Goal: Find specific page/section: Find specific page/section

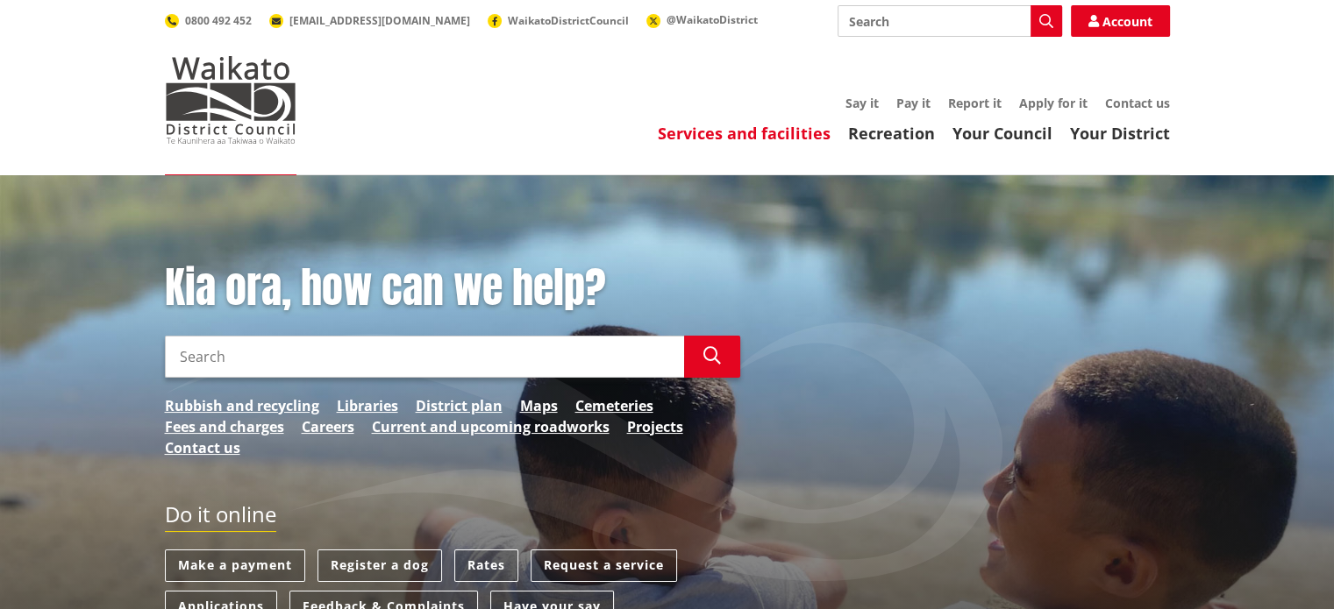
click at [765, 135] on link "Services and facilities" at bounding box center [744, 133] width 173 height 21
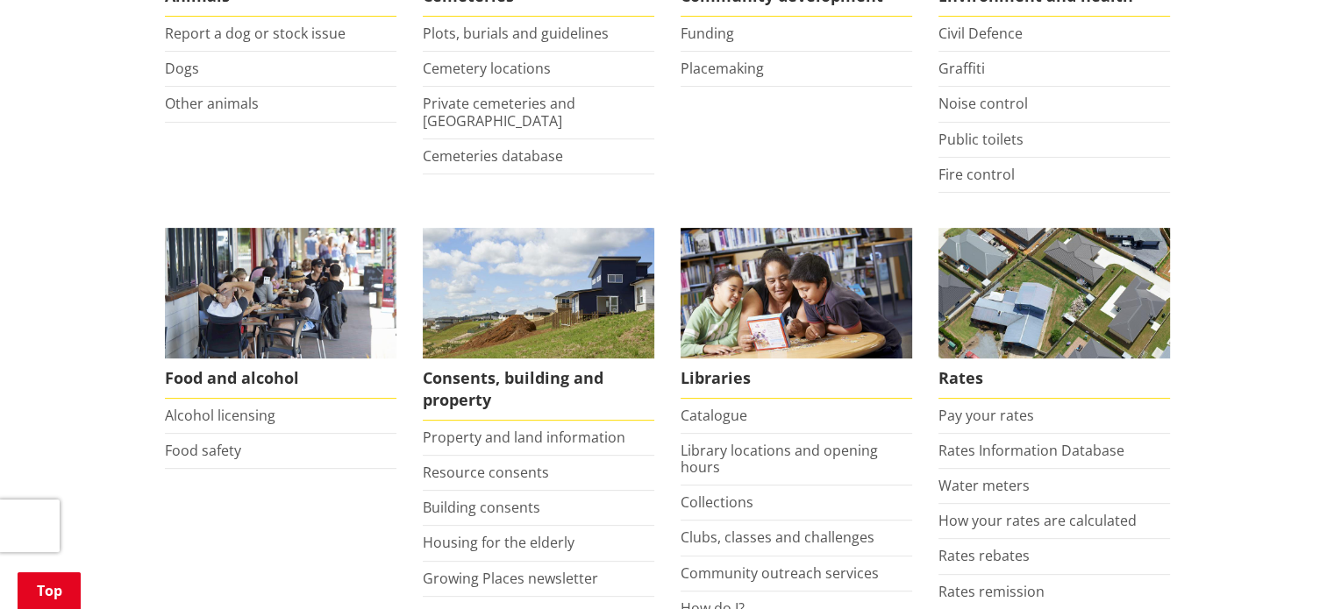
scroll to position [702, 0]
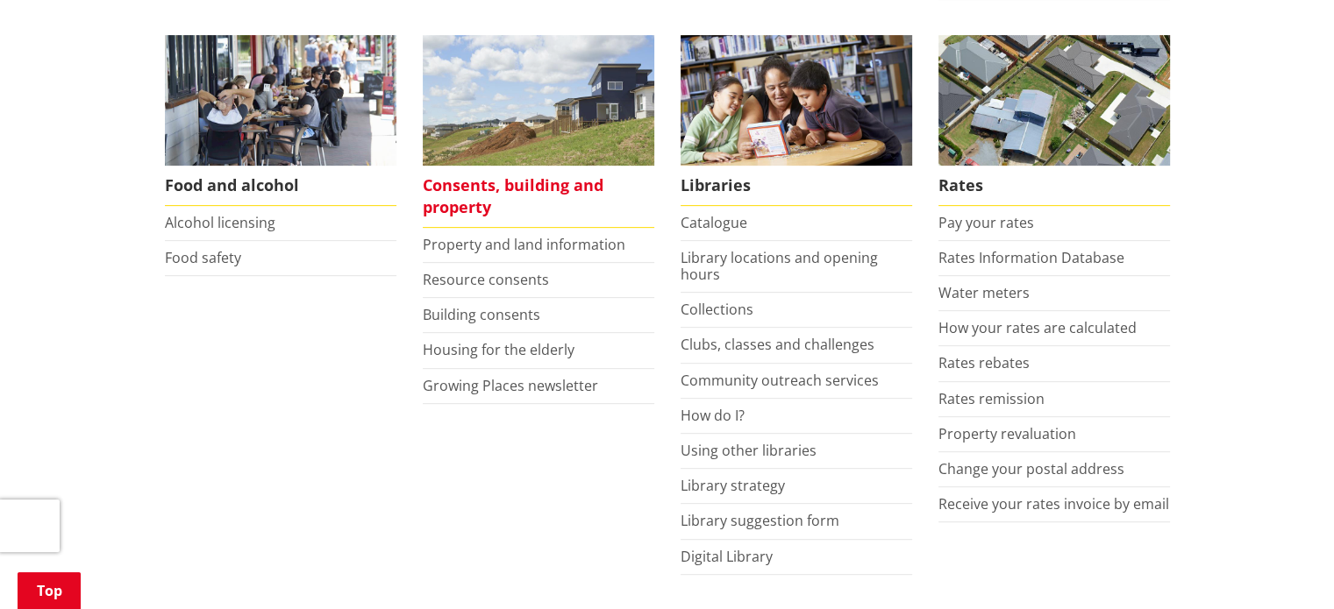
click at [463, 193] on span "Consents, building and property" at bounding box center [539, 197] width 232 height 62
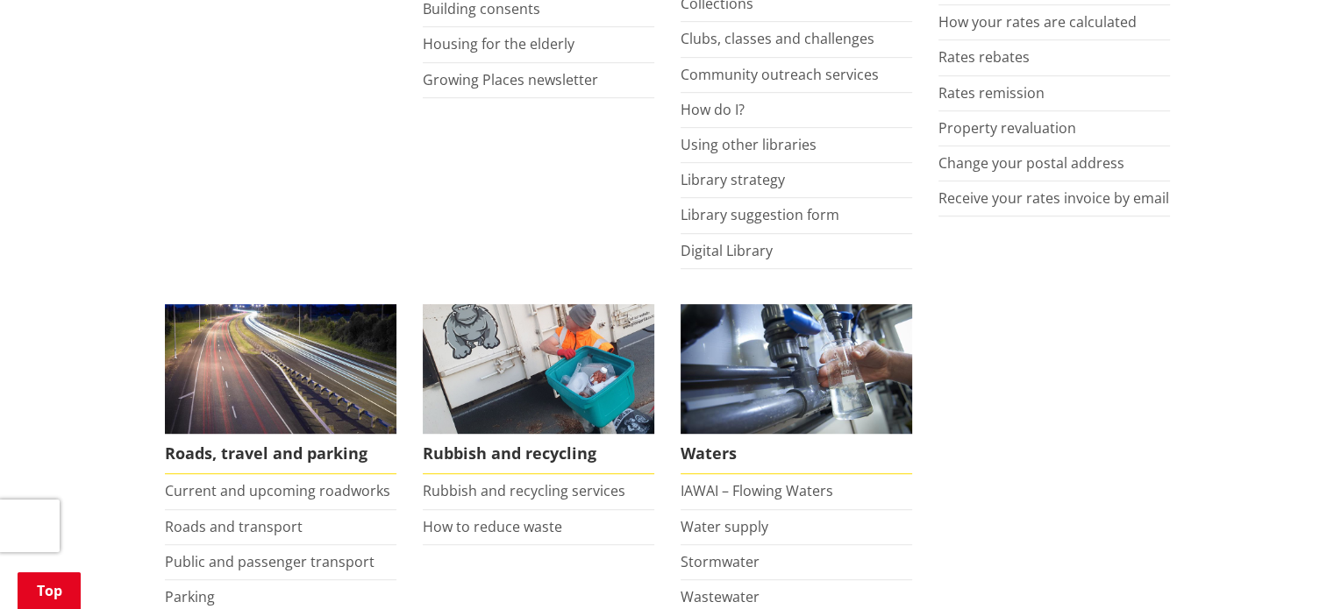
scroll to position [1052, 0]
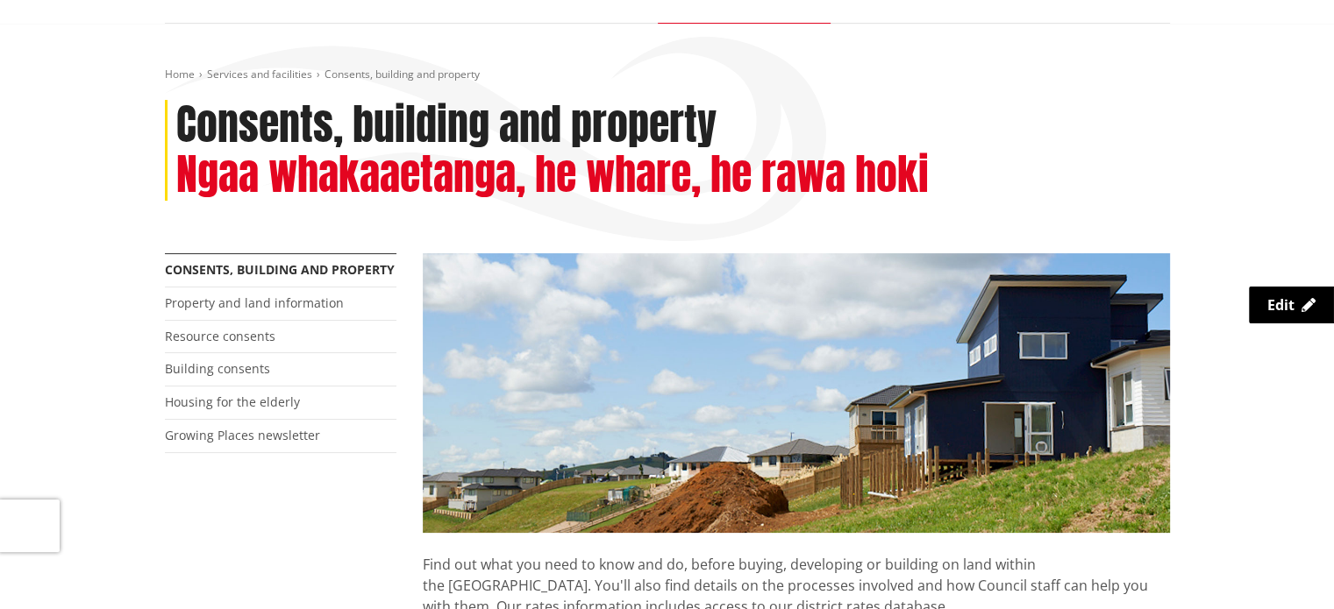
scroll to position [351, 0]
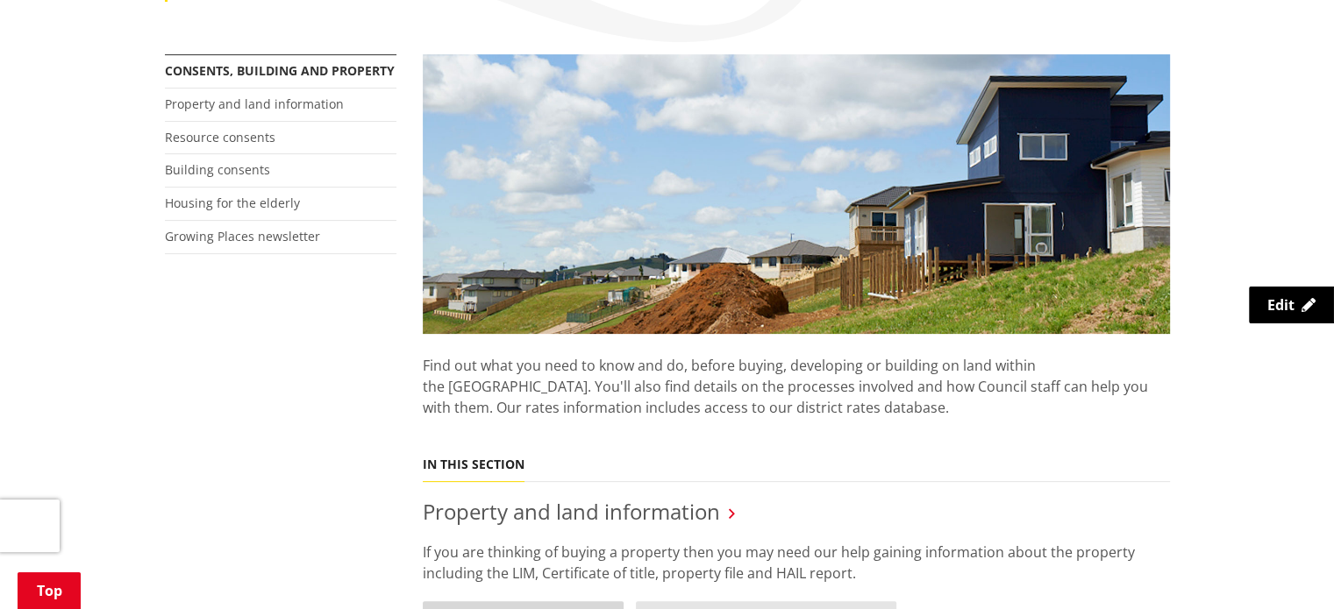
click at [523, 602] on link "Property information search" at bounding box center [523, 620] width 201 height 36
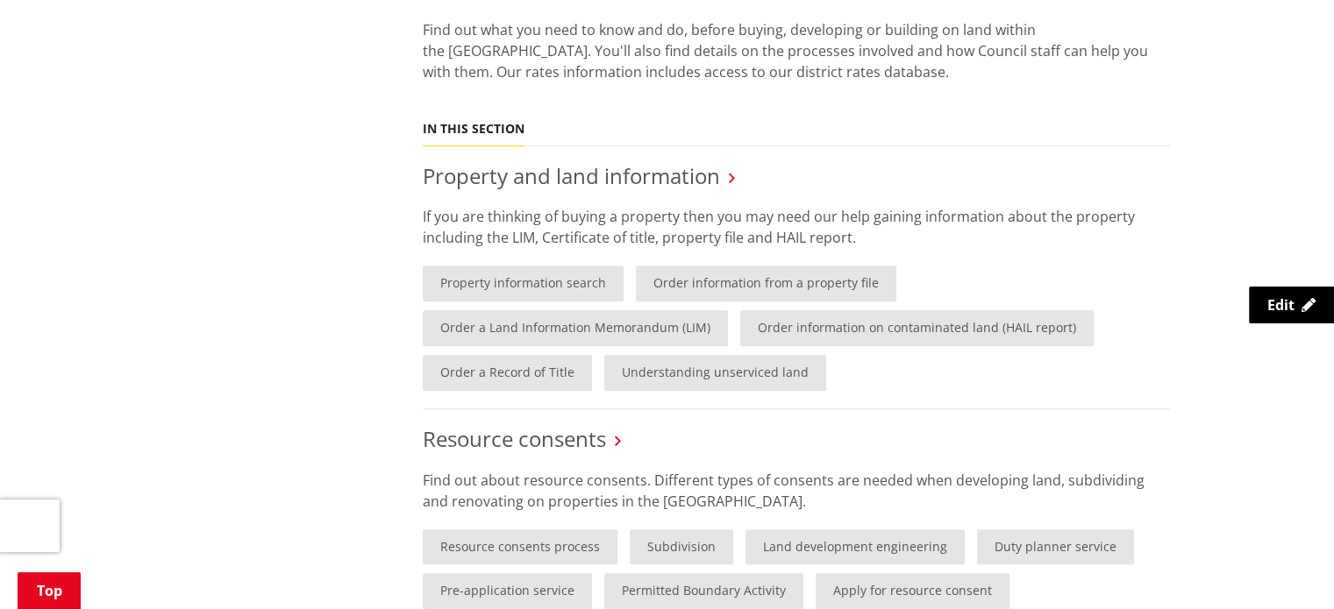
scroll to position [702, 0]
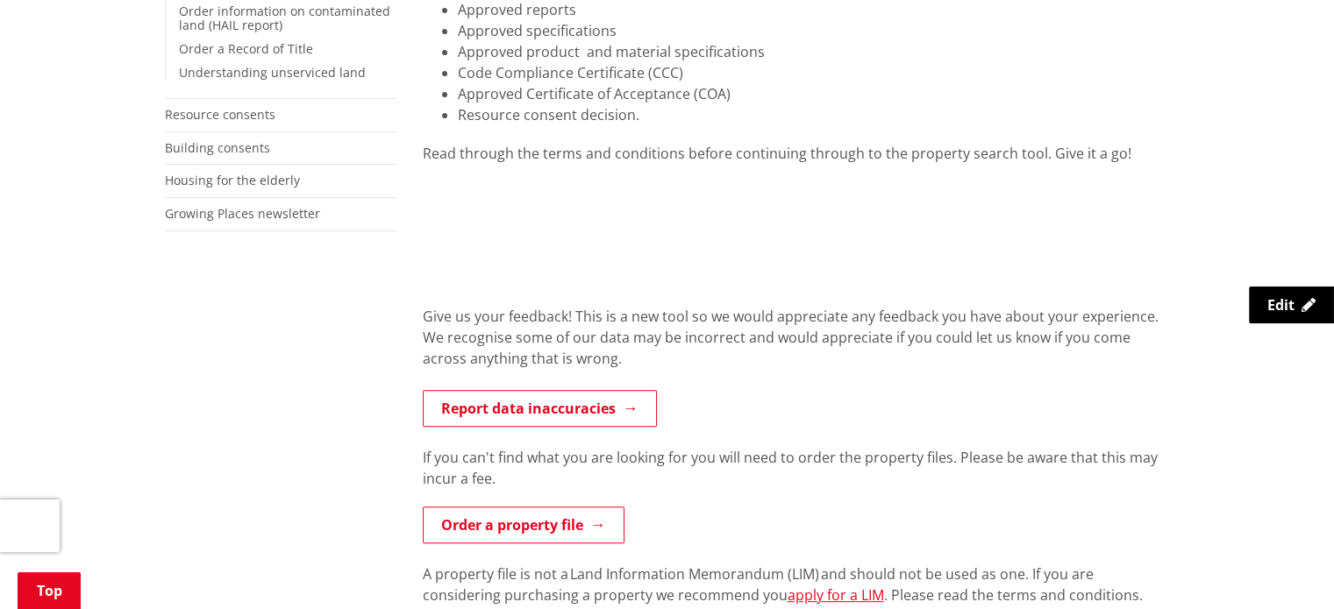
scroll to position [526, 0]
